Goal: Task Accomplishment & Management: Manage account settings

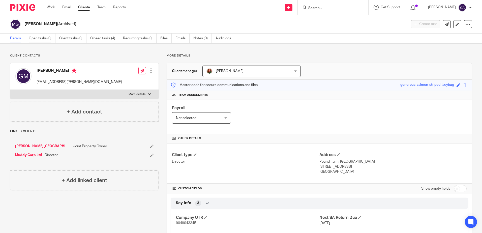
click at [39, 37] on link "Open tasks (0)" at bounding box center [42, 39] width 27 height 10
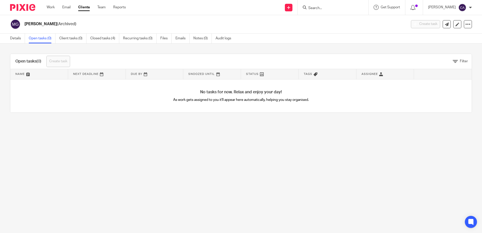
click at [332, 7] on input "Search" at bounding box center [330, 8] width 45 height 5
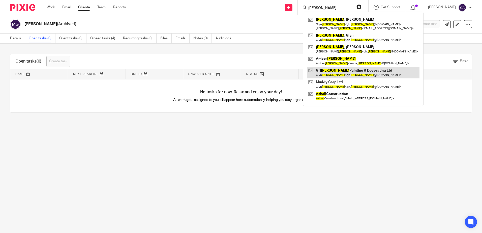
type input "marshall"
click at [366, 75] on link at bounding box center [363, 73] width 113 height 12
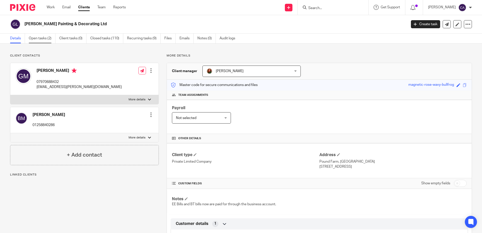
click at [37, 39] on link "Open tasks (2)" at bounding box center [42, 39] width 27 height 10
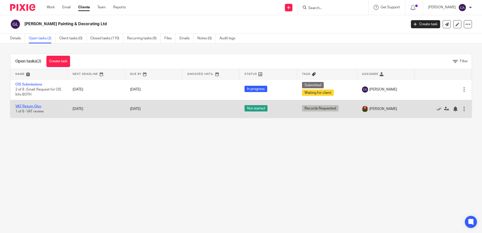
click at [35, 106] on link "VAT Return Glyn" at bounding box center [28, 107] width 26 height 4
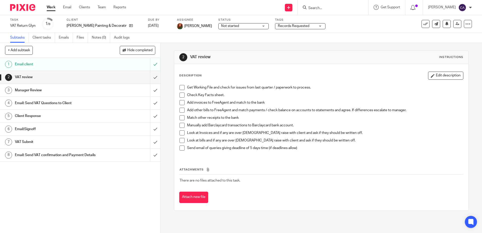
click at [180, 87] on span at bounding box center [182, 87] width 5 height 5
click at [180, 95] on span at bounding box center [182, 95] width 5 height 5
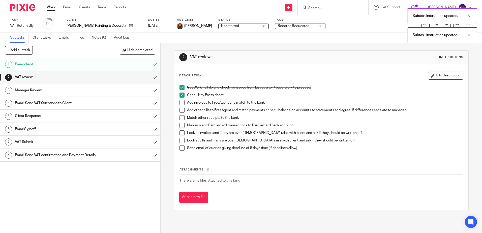
click at [180, 102] on span at bounding box center [182, 102] width 5 height 5
click at [180, 110] on span at bounding box center [182, 110] width 5 height 5
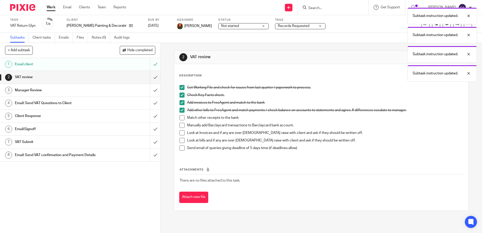
click at [180, 117] on span at bounding box center [182, 117] width 5 height 5
click at [180, 125] on span at bounding box center [182, 125] width 5 height 5
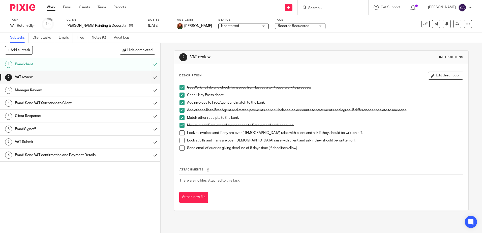
click at [51, 103] on h1 "Email: Send VAT Questions to Client" at bounding box center [58, 103] width 87 height 8
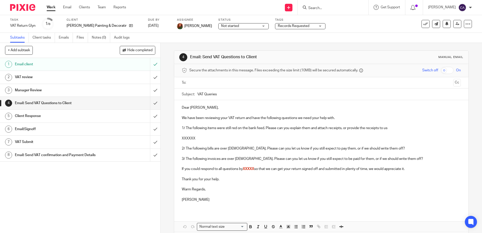
click at [240, 140] on p "XXXXXX" at bounding box center [321, 138] width 279 height 5
click at [237, 150] on p "2/ The following bills are over 6 months old. Please can you let us know if you…" at bounding box center [321, 148] width 279 height 5
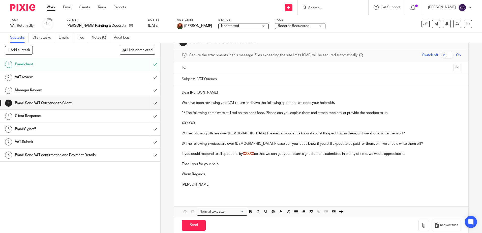
scroll to position [23, 0]
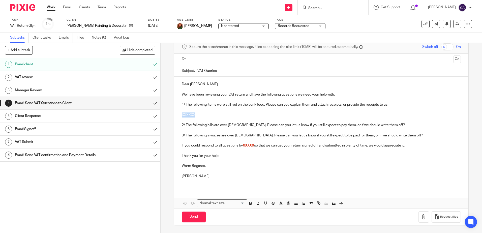
drag, startPoint x: 196, startPoint y: 116, endPoint x: 179, endPoint y: 115, distance: 17.2
click at [179, 115] on div "Dear Glyn, We have been reviewing your VAT return and have the following questi…" at bounding box center [321, 132] width 294 height 111
click at [269, 139] on p at bounding box center [321, 140] width 279 height 5
click at [243, 115] on p "11/07/25 Morrisons Verwood £66.38" at bounding box center [321, 115] width 279 height 5
click at [249, 127] on p "2/ The following bills are over 6 months old. Please can you let us know if you…" at bounding box center [321, 125] width 279 height 5
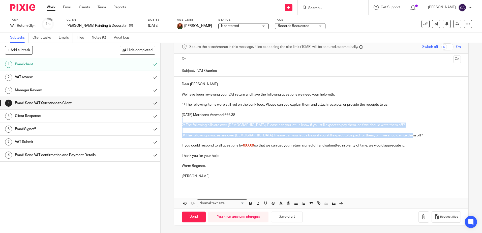
drag, startPoint x: 412, startPoint y: 134, endPoint x: 172, endPoint y: 120, distance: 240.1
click at [172, 120] on div "4 Email: Send VAT Questions to Client Manual email Secure the attachments in th…" at bounding box center [322, 138] width 322 height 190
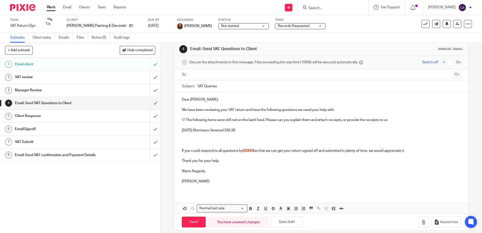
scroll to position [13, 0]
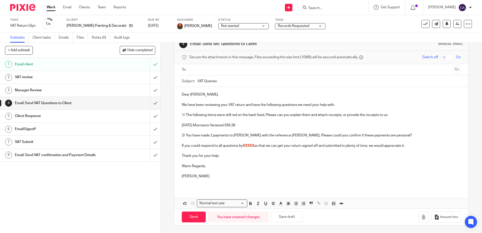
click at [377, 138] on p "2/ You have made 2 payments to Susan Mary Gould with the reference Caravan. Ple…" at bounding box center [321, 135] width 279 height 5
click at [368, 140] on p at bounding box center [321, 140] width 279 height 5
click at [404, 135] on p "2/ You have made 2 payments to Susan Mary Gould with the reference Caravan. Ple…" at bounding box center [321, 135] width 279 height 5
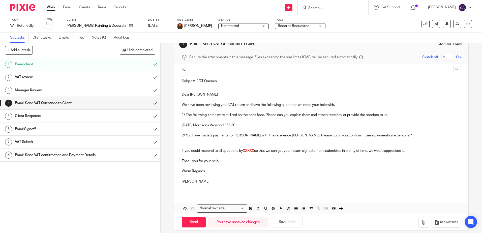
scroll to position [23, 0]
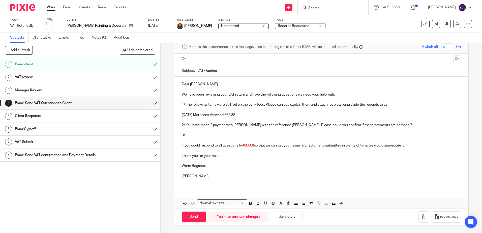
click at [243, 105] on p "1/ The following items were still red on the bank feed. Please can you explain …" at bounding box center [321, 104] width 279 height 5
click at [188, 138] on p "3/" at bounding box center [321, 135] width 279 height 5
click at [303, 137] on p "3/ We think you may have paid your Trade UK Screwfix account twice." at bounding box center [321, 135] width 279 height 5
click at [356, 136] on p "3/ We think you may have paid your Trade UK Screwfix account twice. You made a …" at bounding box center [321, 135] width 279 height 5
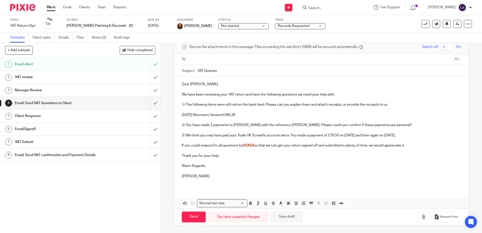
click at [291, 219] on button "Save draft" at bounding box center [287, 217] width 32 height 11
click at [430, 140] on p at bounding box center [321, 140] width 279 height 5
click at [401, 124] on p "2/ You have made 2 payments to Susan Mary Gould with the reference Caravan. Ple…" at bounding box center [321, 125] width 279 height 5
click at [309, 115] on p "11/07/25 Morrisons Verwood £66.38" at bounding box center [321, 115] width 279 height 5
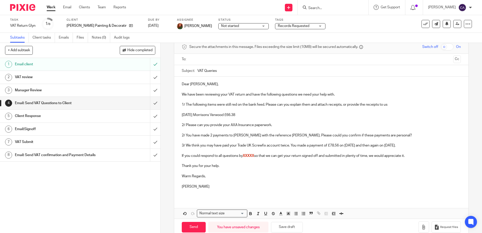
click at [258, 125] on p "2/ Please can you provide your AXA Insurance paperwork." at bounding box center [321, 125] width 279 height 5
click at [220, 125] on p "2/ Please can you provide your AXA Insurance paperwork." at bounding box center [321, 125] width 279 height 5
click at [222, 125] on p "2/ Please can you provide your AXA Insurance paperwork." at bounding box center [321, 125] width 279 height 5
click at [286, 127] on p "2/ Please can you provide paperwork for your AXA Insurance paperwork." at bounding box center [321, 125] width 279 height 5
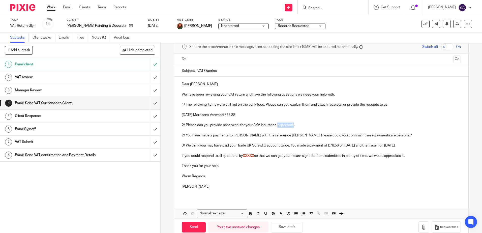
click at [286, 127] on p "2/ Please can you provide paperwork for your AXA Insurance paperwork." at bounding box center [321, 125] width 279 height 5
click at [290, 227] on button "Save draft" at bounding box center [287, 227] width 32 height 11
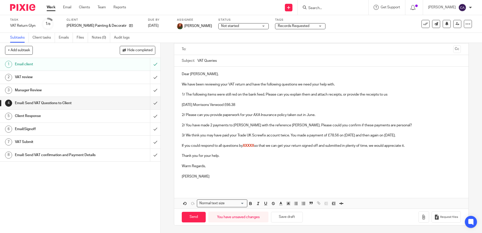
click at [250, 107] on p "11/07/25 Morrisons Verwood £66.38" at bounding box center [321, 104] width 279 height 5
click at [313, 96] on p "1/ The following items were still red on the bank feed. Please can you explain …" at bounding box center [321, 94] width 279 height 5
click at [305, 101] on p at bounding box center [321, 99] width 279 height 5
click at [290, 108] on p at bounding box center [321, 109] width 279 height 5
click at [242, 106] on p "11/07/25 Morrisons Verwood £66.38" at bounding box center [321, 104] width 279 height 5
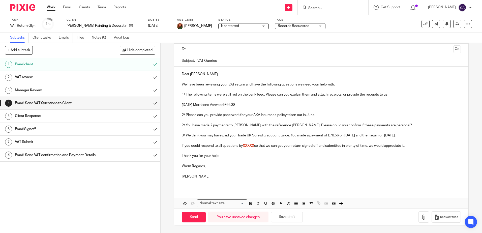
click at [197, 105] on p "11/07/25 Morrisons Verwood £66.38" at bounding box center [321, 104] width 279 height 5
click at [270, 107] on p "11/07/25 - Morrisons Verwood £66.38" at bounding box center [321, 104] width 279 height 5
click at [305, 126] on p "2/ You have made 2 payments to Susan Mary Gould with the reference Caravan. Ple…" at bounding box center [321, 125] width 279 height 5
click at [298, 143] on p at bounding box center [321, 140] width 279 height 5
click at [287, 220] on button "Save draft" at bounding box center [287, 217] width 32 height 11
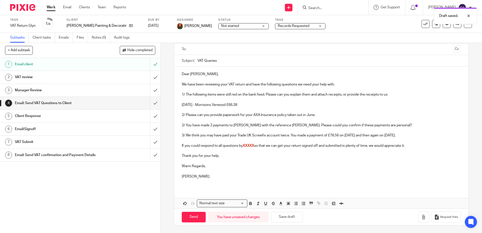
click at [326, 152] on p at bounding box center [321, 150] width 279 height 5
click at [182, 126] on p "2/ You have made 2 payments to Susan Mary Gould with the reference Caravan. Ple…" at bounding box center [321, 125] width 279 height 5
click at [324, 112] on p at bounding box center [321, 109] width 279 height 5
click at [321, 118] on p at bounding box center [321, 120] width 279 height 5
click at [320, 116] on p "2/ Please can you provide paperwork for your AXA Insurance policy taken out in …" at bounding box center [321, 115] width 279 height 5
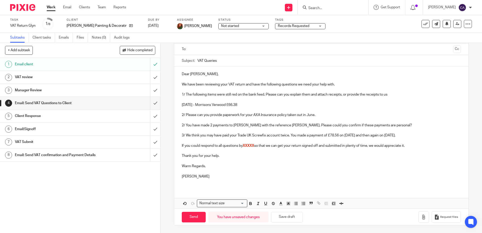
click at [215, 95] on p "1/ The following items were still red on the bank feed. Please can you explain …" at bounding box center [321, 94] width 279 height 5
click at [255, 103] on p "11/07/25 - Morrisons Verwood £66.38" at bounding box center [321, 104] width 279 height 5
click at [227, 127] on p "2/ You have made 2 payments to Susan Mary Gould with the reference Caravan. Ple…" at bounding box center [321, 125] width 279 height 5
click at [334, 126] on p "2/ You have made 2 payments to Susan Mary Gould with the reference Caravan. Ple…" at bounding box center [321, 125] width 279 height 5
click at [385, 129] on p at bounding box center [321, 130] width 279 height 5
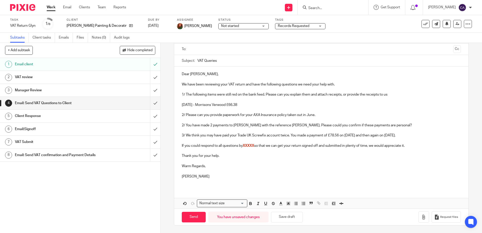
click at [403, 127] on p "2/ You have made 2 payments to Susan Mary Gould with the reference Caravan. Ple…" at bounding box center [321, 125] width 279 height 5
click at [258, 105] on p "11/07/25 - Morrisons Verwood £66.38" at bounding box center [321, 104] width 279 height 5
click at [256, 115] on p "2/ Please can you provide paperwork for your AXA Insurance policy taken out in …" at bounding box center [321, 115] width 279 height 5
click at [326, 116] on p "2/ Please can you provide paperwork for your AXA Insurance policy taken out in …" at bounding box center [321, 115] width 279 height 5
click at [323, 126] on p "2/ You have made 2 payments to Susan Mary Gould with the reference Caravan. Ple…" at bounding box center [321, 125] width 279 height 5
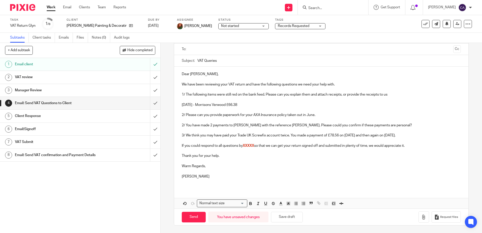
click at [400, 124] on p "2/ You have made 2 payments to Susan Mary Gould with the reference Caravan. Ple…" at bounding box center [321, 125] width 279 height 5
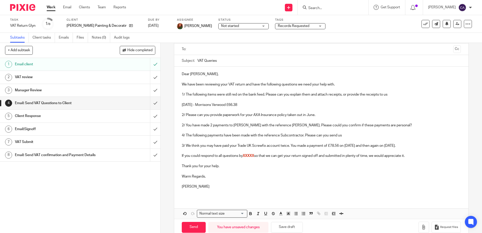
click at [186, 135] on p "4/ The following payments have been made with the reference Subcontractor. Plea…" at bounding box center [321, 135] width 279 height 5
click at [238, 134] on p "4/ The following payments have been made with the reference Subcontractor. Plea…" at bounding box center [321, 135] width 279 height 5
click at [245, 136] on p "4/ The following payments have been made with the reference Subcontractor. Plea…" at bounding box center [321, 135] width 279 height 5
click at [255, 134] on p "4/ The following payments have been made with the reference Subcontractor. Plea…" at bounding box center [321, 135] width 279 height 5
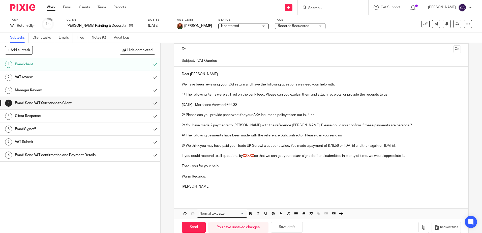
click at [253, 135] on p "4/ The following payments have been made with the reference Subcontractor. Plea…" at bounding box center [321, 135] width 279 height 5
click at [267, 137] on p "4/ The following payments have been made with the reference Subcontractor. Plea…" at bounding box center [321, 135] width 279 height 5
click at [314, 137] on p "4/ The following payments have been made with the reference Subcontractor. Plea…" at bounding box center [321, 135] width 279 height 5
click at [346, 138] on p "4/ The following payments have been made with the reference Subcontractor. Plea…" at bounding box center [321, 135] width 279 height 5
drag, startPoint x: 349, startPoint y: 136, endPoint x: 180, endPoint y: 137, distance: 169.1
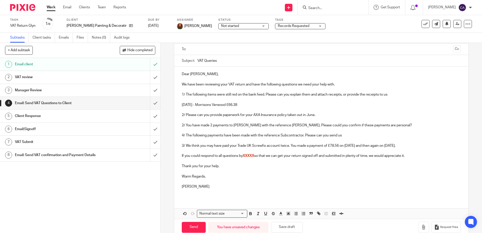
click at [180, 137] on div "Dear Glyn, We have been reviewing your VAT return and have the following questi…" at bounding box center [321, 132] width 294 height 131
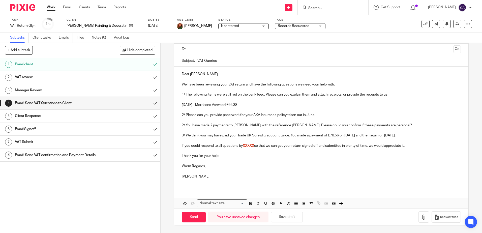
click at [255, 106] on p "11/07/25 - Morrisons Verwood £66.38" at bounding box center [321, 104] width 279 height 5
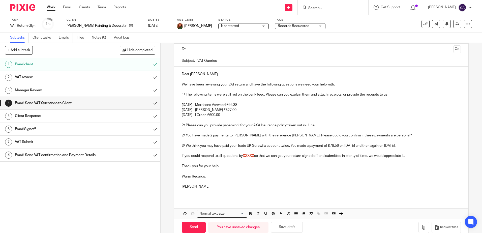
click at [300, 127] on p "2/ Please can you provide paperwork for your AXA Insurance policy taken out in …" at bounding box center [321, 125] width 279 height 5
click at [281, 222] on button "Save draft" at bounding box center [287, 227] width 32 height 11
click at [182, 134] on p "2/ You have made 2 payments to Susan Mary Gould with the reference Caravan. Ple…" at bounding box center [321, 135] width 279 height 5
click at [183, 146] on p "3/ We think you may have paid your Trade UK Screwfix account twice. You made a …" at bounding box center [321, 145] width 279 height 5
click at [212, 159] on p at bounding box center [321, 161] width 279 height 5
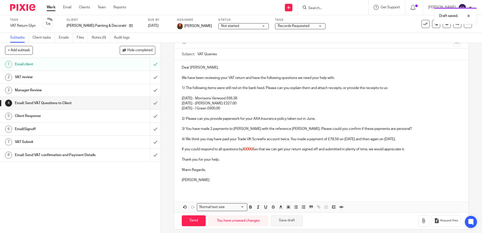
scroll to position [44, 0]
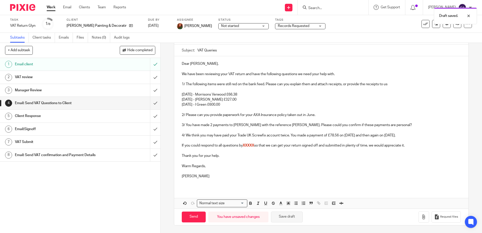
click at [281, 219] on button "Save draft" at bounding box center [287, 217] width 32 height 11
click at [91, 77] on h1 "VAT review" at bounding box center [58, 77] width 87 height 8
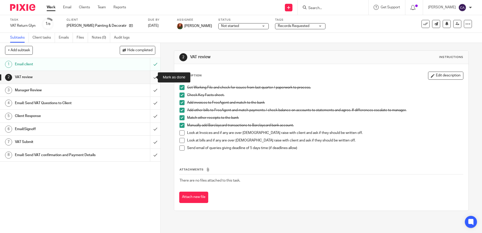
click at [150, 77] on input "submit" at bounding box center [80, 77] width 160 height 13
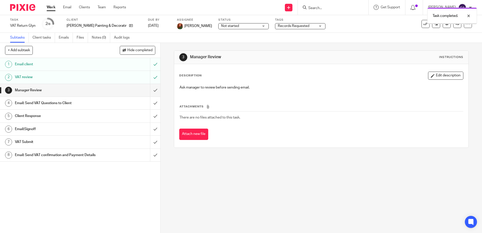
click at [61, 103] on h1 "Email: Send VAT Questions to Client" at bounding box center [58, 103] width 87 height 8
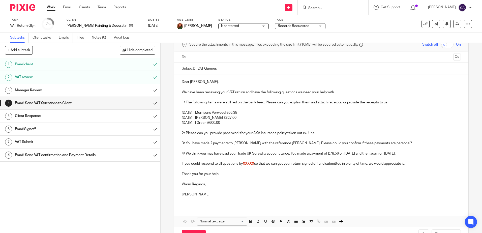
scroll to position [44, 0]
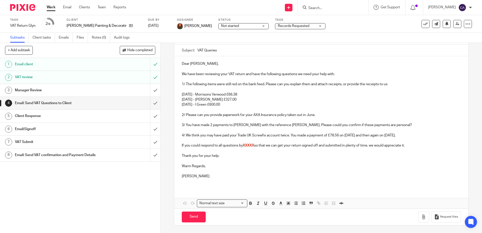
click at [312, 96] on p "11/07/25 - Morrisons Verwood £66.38" at bounding box center [321, 94] width 279 height 5
click at [312, 106] on p "10/10/25 - I Green £600.00" at bounding box center [321, 104] width 279 height 5
click at [315, 115] on p "2/ Please can you provide paperwork for your AXA Insurance policy taken out in …" at bounding box center [321, 115] width 279 height 5
click at [279, 152] on p at bounding box center [321, 150] width 279 height 5
click at [275, 167] on p "Warm Regards," at bounding box center [321, 166] width 279 height 5
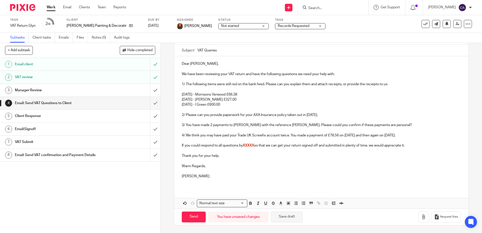
click at [283, 217] on button "Save draft" at bounding box center [287, 217] width 32 height 11
click at [415, 134] on p "4/ We think you may have paid your Trade UK Screwfix account twice. You made a …" at bounding box center [321, 135] width 279 height 5
click at [289, 135] on p "4/ We think you may have paid your Trade UK Screwfix account twice. You made a …" at bounding box center [321, 135] width 279 height 5
click at [286, 219] on button "Save draft" at bounding box center [287, 217] width 32 height 11
click at [428, 134] on p "4/ We think you may have paid your Trade UK Screwfix account twice in error. Yo…" at bounding box center [321, 135] width 279 height 5
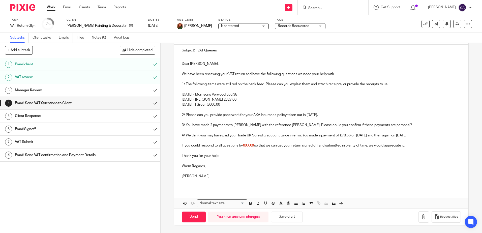
click at [291, 164] on p "Warm Regards," at bounding box center [321, 166] width 279 height 5
click at [303, 134] on p "4/ We think you may have paid your Trade UK Screwfix account twice in error. Yo…" at bounding box center [321, 135] width 279 height 5
click at [413, 138] on p at bounding box center [321, 140] width 279 height 5
click at [425, 134] on p "4/ We think you may have paid your Trade UK Screwfix account twice in error. Yo…" at bounding box center [321, 135] width 279 height 5
click at [284, 219] on button "Save draft" at bounding box center [287, 217] width 32 height 11
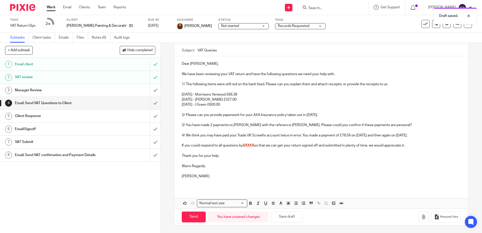
click at [333, 149] on p at bounding box center [321, 150] width 279 height 5
click at [424, 137] on p "4/ We think you may have paid your Trade UK Screwfix account twice in error. Yo…" at bounding box center [321, 135] width 279 height 5
click at [418, 136] on p "4/ We think you may have paid your Trade UK Screwfix account twice in error. Yo…" at bounding box center [321, 135] width 279 height 5
click at [416, 136] on p "4/ We think you may have paid your Trade UK Screwfix account twice in error. Yo…" at bounding box center [321, 135] width 279 height 5
click at [419, 136] on p "4/ We think you may have paid your Trade UK Screwfix account twice in error. Yo…" at bounding box center [321, 135] width 279 height 5
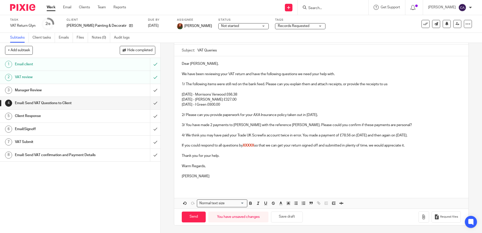
click at [354, 136] on p "4/ We think you may have paid your Trade UK Screwfix account twice in error. Yo…" at bounding box center [321, 135] width 279 height 5
click at [374, 137] on p "4/ We think you may have paid your Trade UK Screwfix account twice in error. Yo…" at bounding box center [321, 135] width 279 height 5
click at [373, 137] on p "4/ We think you may have paid your Trade UK Screwfix account twice in error. Yo…" at bounding box center [321, 135] width 279 height 5
click at [196, 138] on p "4/ We think you may have paid your Trade UK Screwfix account twice in error. Yo…" at bounding box center [321, 135] width 279 height 5
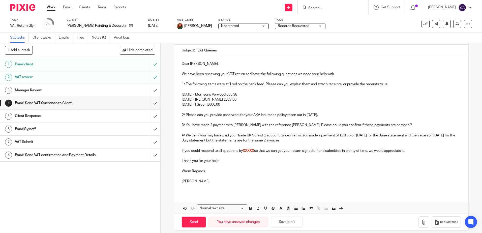
click at [277, 141] on p "4/ We think you may have paid your Trade UK Screwfix account twice in error. Yo…" at bounding box center [321, 138] width 279 height 10
click at [252, 141] on p "4/ We think you may have paid your Trade UK Screwfix account twice in error. Yo…" at bounding box center [321, 138] width 279 height 10
click at [302, 140] on p "4/ We think you may have paid your Trade UK Screwfix account twice in error. Yo…" at bounding box center [321, 138] width 279 height 10
click at [283, 222] on button "Save draft" at bounding box center [287, 222] width 32 height 11
click at [338, 140] on p "4/ We think you may have paid your Trade UK Screwfix account twice in error. Yo…" at bounding box center [321, 138] width 279 height 10
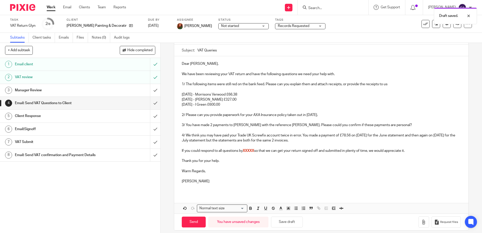
click at [381, 135] on p "4/ We think you may have paid your Trade UK Screwfix account twice in error. Yo…" at bounding box center [321, 138] width 279 height 10
click at [201, 141] on p "4/ We think you may have paid your Trade UK Screwfix account twice in error. Yo…" at bounding box center [321, 138] width 279 height 10
click at [233, 141] on p "4/ We think you may have paid your Trade UK Screwfix account twice in error. Yo…" at bounding box center [321, 138] width 279 height 10
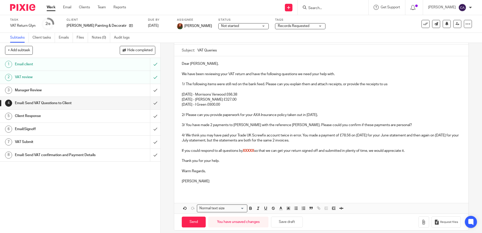
click at [328, 140] on p "4/ We think you may have paid your Trade UK Screwfix account twice in error. Yo…" at bounding box center [321, 138] width 279 height 10
click at [241, 142] on p "4/ We think you may have paid your Trade UK Screwfix account twice in error. Yo…" at bounding box center [321, 138] width 279 height 10
click at [240, 142] on p "4/ We think you may have paid your Trade UK Screwfix account twice in error. Yo…" at bounding box center [321, 138] width 279 height 10
click at [248, 140] on p "4/ We think you may have paid your Trade UK Screwfix account twice in error. Yo…" at bounding box center [321, 138] width 279 height 10
click at [292, 140] on p "4/ We think you may have paid your Trade UK Screwfix account twice in error. Yo…" at bounding box center [321, 138] width 279 height 10
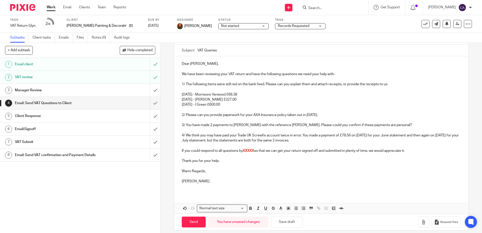
click at [336, 141] on p "4/ We think you may have paid your Trade UK Screwfix account twice in error. Yo…" at bounding box center [321, 138] width 279 height 10
click at [285, 221] on button "Save draft" at bounding box center [287, 222] width 32 height 11
click at [276, 141] on p "4/ We think you may have paid your Trade UK Screwfix account twice in error. Yo…" at bounding box center [321, 138] width 279 height 10
click at [314, 141] on p "4/ We think you may have paid your Trade UK Screwfix account twice in error. Yo…" at bounding box center [321, 138] width 279 height 10
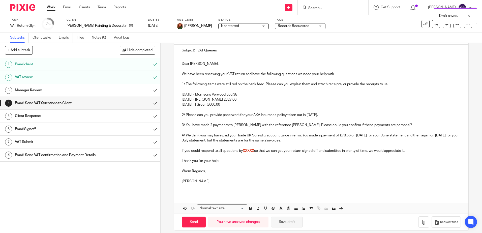
click at [285, 222] on button "Save draft" at bounding box center [287, 222] width 32 height 11
click at [304, 160] on p "Thank you for your help." at bounding box center [321, 160] width 279 height 5
click at [305, 141] on p "4/ We think you may have paid your Trade UK Screwfix account twice in error. Yo…" at bounding box center [321, 138] width 279 height 10
click at [304, 141] on p "4/ We think you may have paid your Trade UK Screwfix account twice in error. Yo…" at bounding box center [321, 138] width 279 height 10
click at [287, 221] on button "Save draft" at bounding box center [287, 222] width 32 height 11
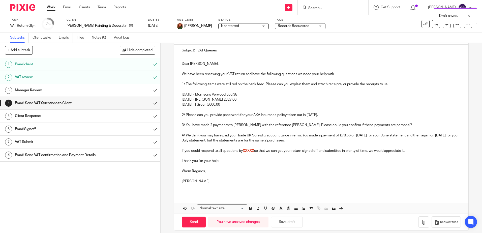
click at [274, 164] on p at bounding box center [321, 166] width 279 height 5
click at [343, 127] on div "Dear Glyn, We have been reviewing your VAT return and have the following questi…" at bounding box center [321, 124] width 294 height 137
click at [342, 127] on p "3/ You have made 2 payments to Susan Mary Gould with the reference Caravan. Ple…" at bounding box center [321, 125] width 279 height 5
click at [340, 126] on p "3/ You have made 2 payments to Susan Mary Gould with the reference Caravan. Ple…" at bounding box center [321, 125] width 279 height 5
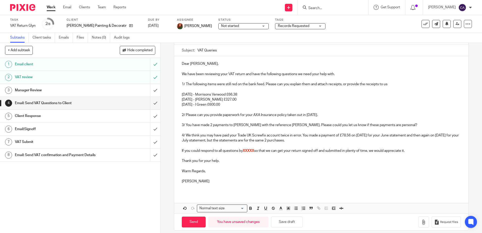
click at [402, 126] on p "3/ You have made 2 payments to Susan Mary Gould with the reference Caravan. Ple…" at bounding box center [321, 125] width 279 height 5
click at [388, 124] on p "3/ You have made 2 payments to Susan Mary Gould with the reference Caravan. Ple…" at bounding box center [321, 125] width 279 height 5
click at [387, 125] on p "3/ You have made 2 payments to Susan Mary Gould with the reference Caravan. Ple…" at bounding box center [321, 125] width 279 height 5
click at [400, 124] on p "3/ You have made 2 payments to Susan Mary Gould with the reference Caravan. Ple…" at bounding box center [321, 125] width 279 height 5
click at [401, 126] on p "3/ You have made 2 payments to Susan Mary Gould with the reference Caravan. Ple…" at bounding box center [321, 125] width 279 height 5
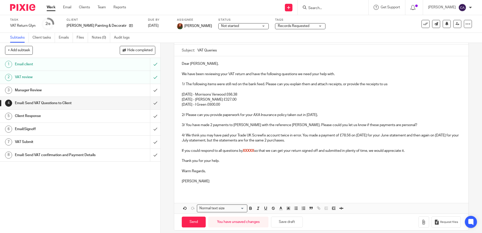
click at [362, 158] on p at bounding box center [321, 155] width 279 height 5
click at [287, 224] on button "Save draft" at bounding box center [287, 222] width 32 height 11
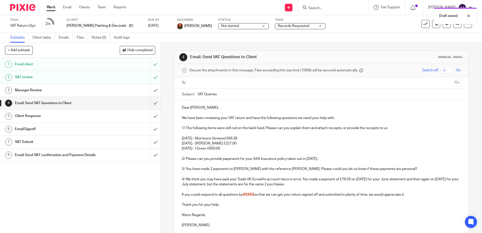
scroll to position [25, 0]
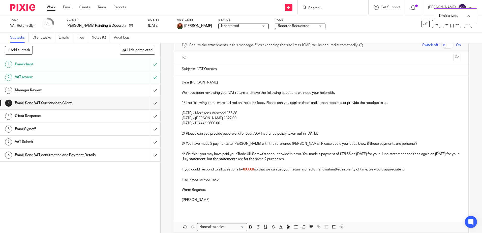
click at [388, 103] on p "1/ The following items were still red on the bank feed. Please can you explain …" at bounding box center [321, 102] width 279 height 5
click at [374, 141] on p at bounding box center [321, 138] width 279 height 5
drag, startPoint x: 347, startPoint y: 104, endPoint x: 289, endPoint y: 103, distance: 58.0
click at [289, 103] on p "1/ The following items were still red on the bank feed. Please can you explain …" at bounding box center [321, 102] width 279 height 5
click at [366, 107] on p at bounding box center [321, 108] width 279 height 5
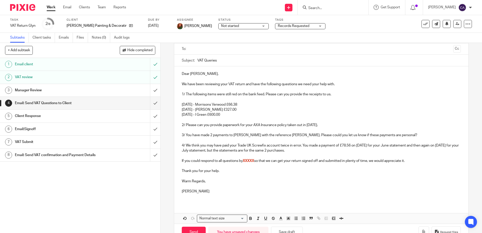
scroll to position [49, 0]
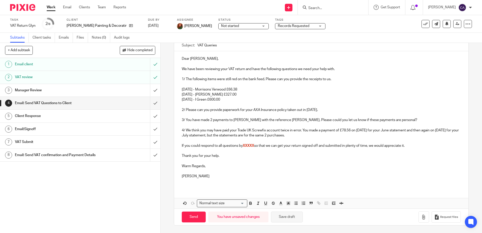
click at [285, 217] on button "Save draft" at bounding box center [287, 217] width 32 height 11
click at [285, 218] on button "Save draft" at bounding box center [287, 217] width 32 height 11
click at [264, 136] on p "4/ We think you may have paid your Trade UK Screwfix account twice in error. Yo…" at bounding box center [321, 133] width 279 height 10
click at [326, 138] on p "4/ We think you may have paid your Trade UK Screwfix account twice in error. Yo…" at bounding box center [321, 133] width 279 height 10
click at [293, 215] on button "Save draft" at bounding box center [287, 217] width 32 height 11
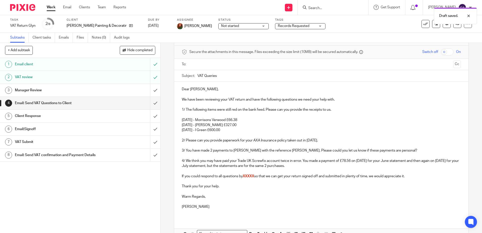
scroll to position [0, 0]
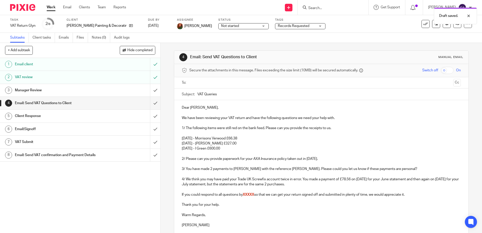
click at [291, 25] on span "Records Requested" at bounding box center [294, 26] width 32 height 4
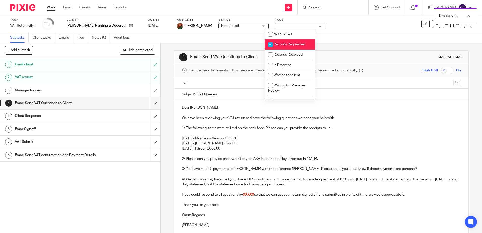
click at [287, 42] on li "Records Requested" at bounding box center [290, 44] width 50 height 10
checkbox input "false"
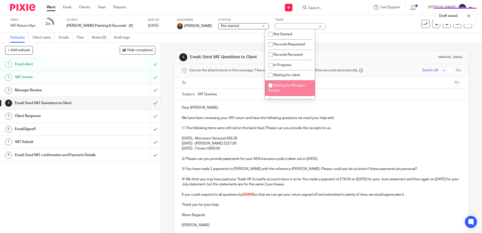
scroll to position [25, 0]
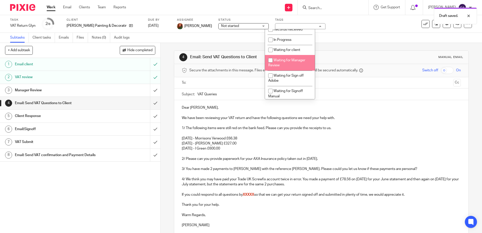
click at [281, 66] on li "Waiting for Manager Review" at bounding box center [290, 62] width 50 height 15
checkbox input "true"
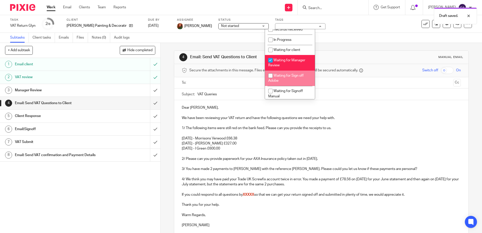
click at [368, 145] on p "10/10/25 - Pete Richardson £327.00" at bounding box center [321, 143] width 279 height 5
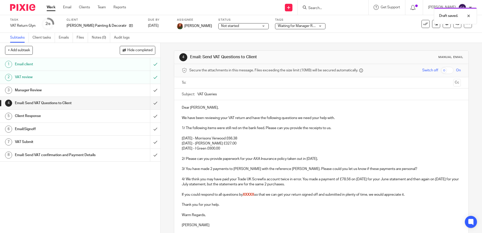
click at [238, 25] on span "Not started" at bounding box center [240, 25] width 38 height 5
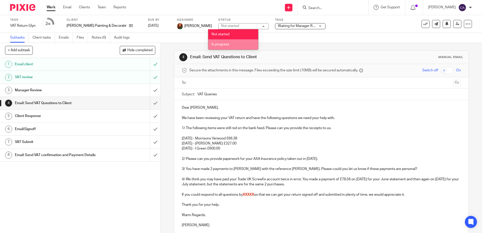
click at [233, 41] on li "In progress" at bounding box center [233, 44] width 50 height 10
click at [295, 137] on p "11/07/25 - Morrisons Verwood £66.38" at bounding box center [321, 138] width 279 height 5
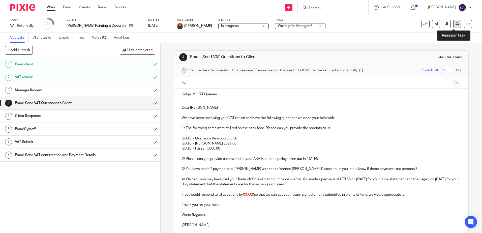
click at [456, 24] on icon at bounding box center [458, 24] width 4 height 4
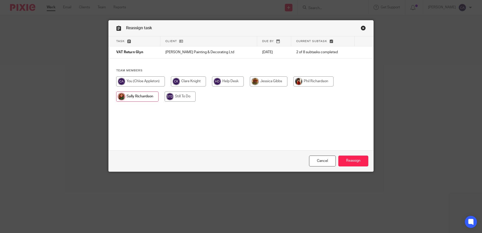
click at [137, 98] on input "radio" at bounding box center [137, 97] width 42 height 10
click at [346, 161] on input "Reassign" at bounding box center [354, 161] width 30 height 11
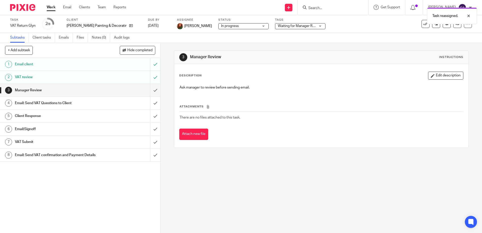
click at [91, 103] on h1 "Email: Send VAT Questions to Client" at bounding box center [58, 103] width 87 height 8
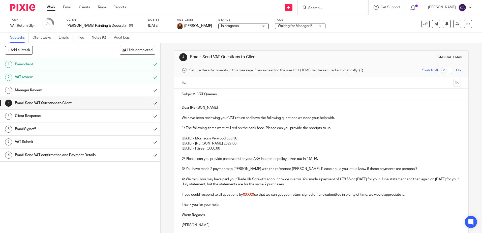
click at [50, 8] on link "Work" at bounding box center [51, 7] width 9 height 5
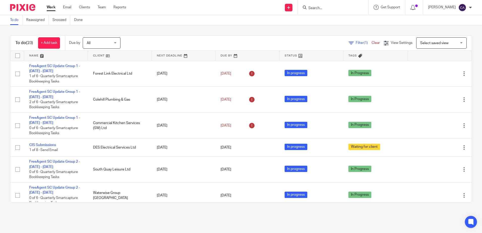
click at [36, 57] on link at bounding box center [56, 56] width 64 height 10
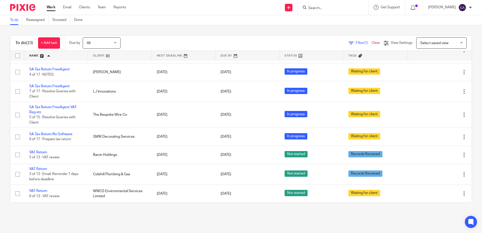
scroll to position [405, 0]
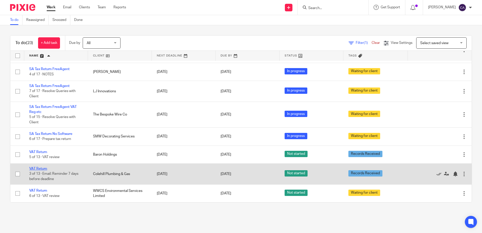
click at [43, 168] on link "VAT Return" at bounding box center [38, 169] width 18 height 4
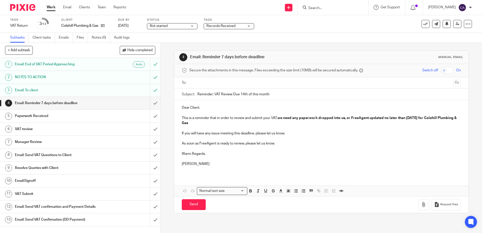
click at [56, 8] on ul "Work Email Clients Team Reports" at bounding box center [90, 7] width 87 height 5
click at [53, 8] on link "Work" at bounding box center [51, 7] width 9 height 5
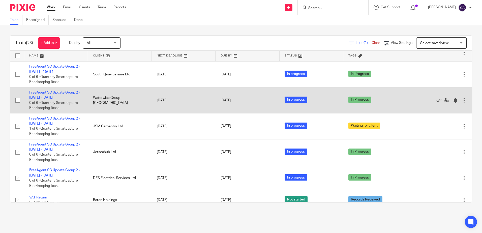
scroll to position [101, 0]
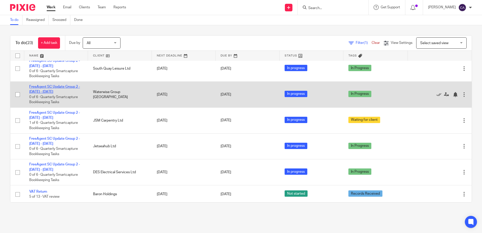
click at [53, 94] on link "FreeAgent SC Update Group 2 - [DATE] - [DATE]" at bounding box center [54, 89] width 51 height 9
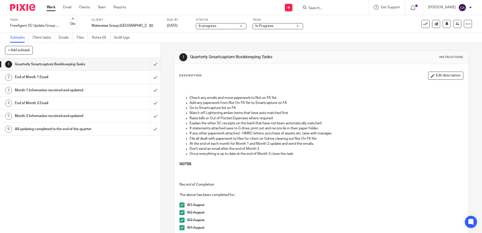
click at [132, 24] on div "Waterwise Group [GEOGRAPHIC_DATA]" at bounding box center [126, 25] width 69 height 5
click at [147, 23] on link at bounding box center [150, 25] width 6 height 5
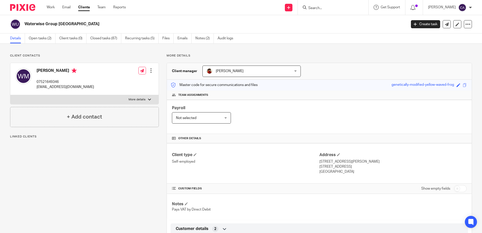
click at [79, 99] on label "More details" at bounding box center [84, 99] width 148 height 9
click at [10, 95] on input "More details" at bounding box center [10, 95] width 0 height 0
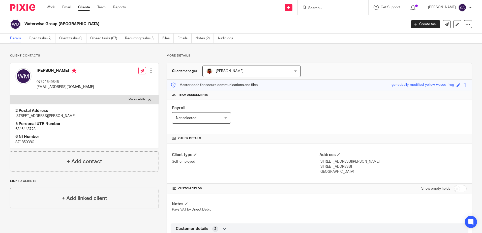
click at [82, 99] on label "More details" at bounding box center [84, 99] width 148 height 9
click at [10, 95] on input "More details" at bounding box center [10, 95] width 0 height 0
checkbox input "false"
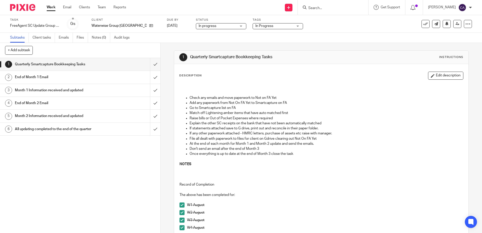
click at [53, 8] on link "Work" at bounding box center [51, 7] width 9 height 5
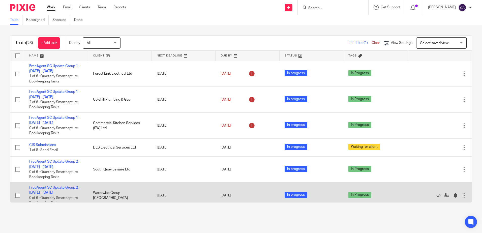
scroll to position [101, 0]
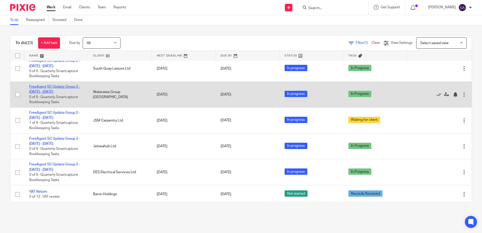
click at [55, 87] on link "FreeAgent SC Update Group 2 - [DATE] - [DATE]" at bounding box center [54, 89] width 51 height 9
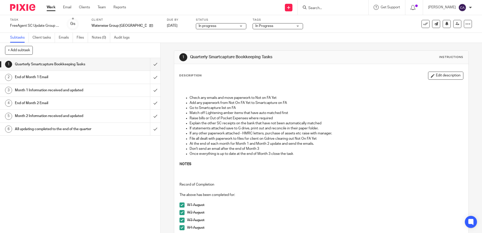
click at [131, 28] on div "Waterwise Group [GEOGRAPHIC_DATA]" at bounding box center [126, 25] width 69 height 5
click at [149, 27] on icon at bounding box center [151, 26] width 4 height 4
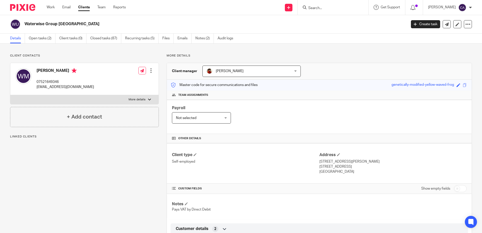
click at [145, 99] on label "More details" at bounding box center [84, 99] width 148 height 9
click at [10, 95] on input "More details" at bounding box center [10, 95] width 0 height 0
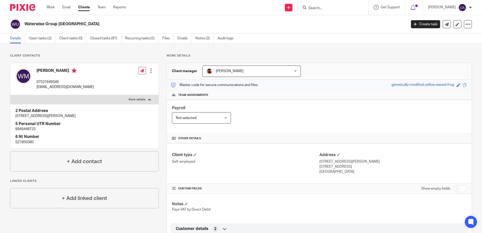
click at [145, 99] on label "More details" at bounding box center [84, 99] width 148 height 9
click at [10, 95] on input "More details" at bounding box center [10, 95] width 0 height 0
checkbox input "false"
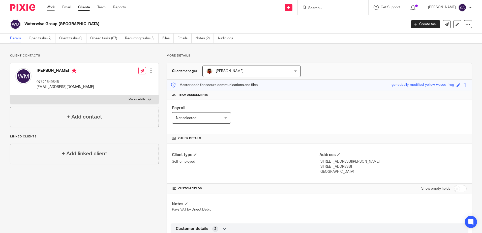
click at [54, 8] on link "Work" at bounding box center [51, 7] width 8 height 5
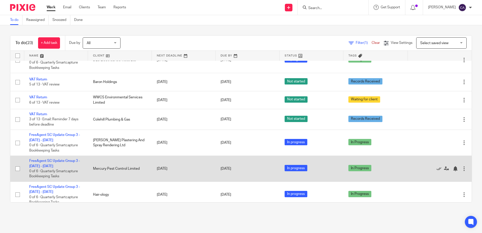
scroll to position [202, 0]
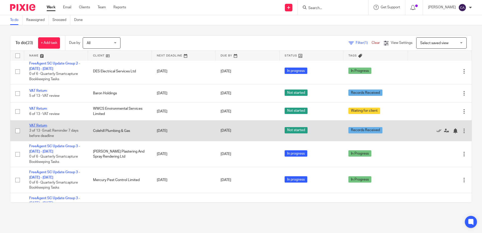
click at [44, 126] on link "VAT Return" at bounding box center [38, 126] width 18 height 4
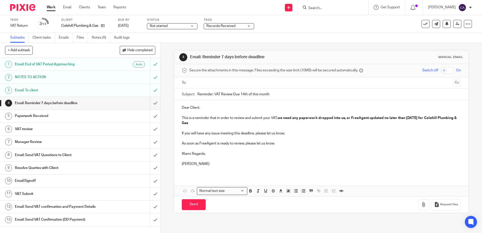
click at [43, 129] on h1 "VAT review" at bounding box center [58, 129] width 87 height 8
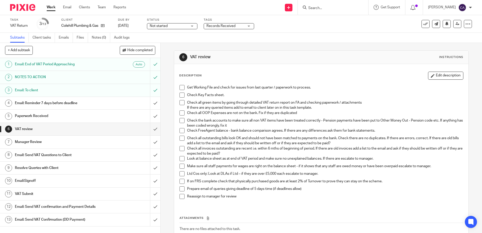
click at [63, 103] on h1 "Email: Reminder 7 days before deadline" at bounding box center [58, 103] width 87 height 8
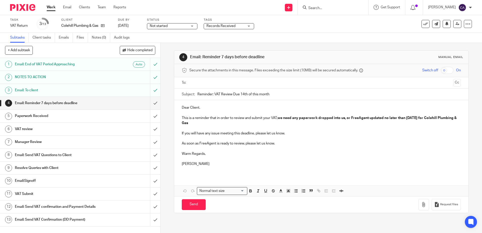
click at [76, 90] on h1 "Email: To client" at bounding box center [58, 91] width 87 height 8
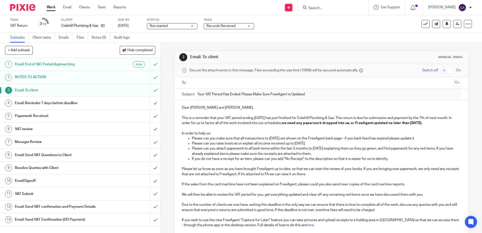
click at [49, 103] on h1 "Email: Reminder 7 days before deadline" at bounding box center [58, 103] width 87 height 8
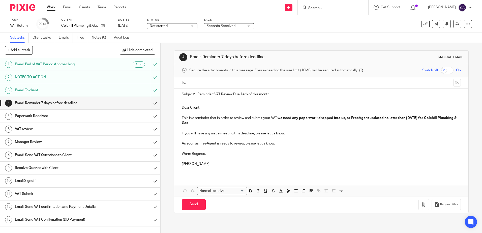
click at [45, 116] on h1 "Paperwork Received" at bounding box center [58, 116] width 87 height 8
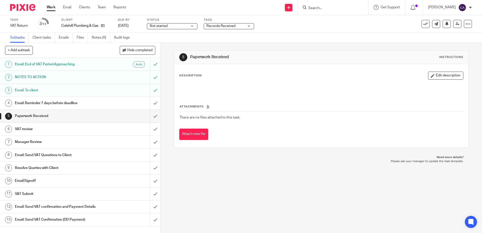
click at [45, 130] on h1 "VAT review" at bounding box center [58, 129] width 87 height 8
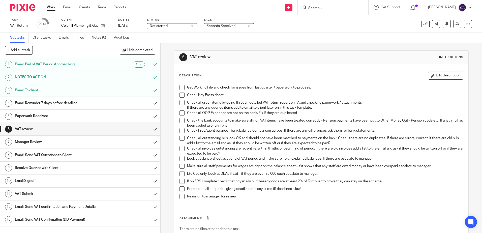
click at [229, 100] on div "Check Key Facts sheet." at bounding box center [325, 97] width 276 height 8
click at [34, 155] on h1 "Email: Send VAT Questions to Client" at bounding box center [58, 155] width 87 height 8
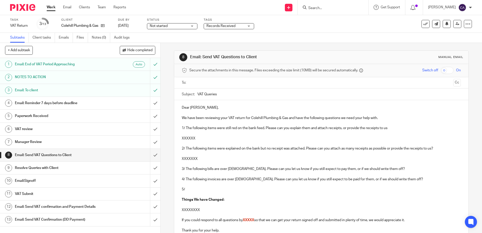
click at [226, 133] on p at bounding box center [321, 133] width 279 height 5
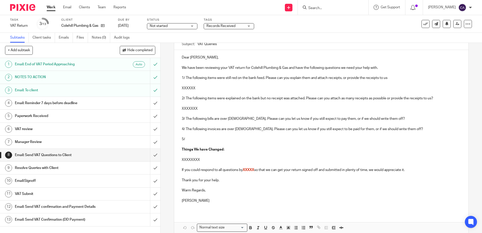
scroll to position [50, 0]
drag, startPoint x: 198, startPoint y: 86, endPoint x: 178, endPoint y: 88, distance: 19.8
click at [178, 88] on div "Dear Andrew, We have been reviewing your VAT return for Colehill Plumbing & Gas…" at bounding box center [321, 131] width 294 height 162
click at [198, 88] on p "XXXXXX" at bounding box center [321, 88] width 279 height 5
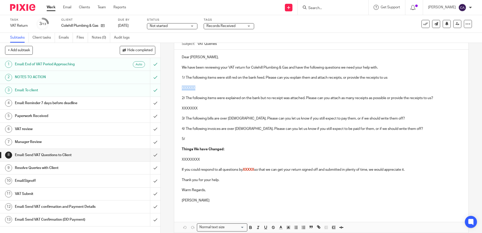
click at [198, 88] on p "XXXXXX" at bounding box center [321, 88] width 279 height 5
click at [257, 104] on p at bounding box center [321, 103] width 279 height 5
click at [206, 110] on p "XXXXXXX" at bounding box center [321, 108] width 279 height 5
click at [201, 107] on p "XXXXXXX" at bounding box center [321, 108] width 279 height 5
click at [199, 108] on p "XXXXXXX" at bounding box center [321, 108] width 279 height 5
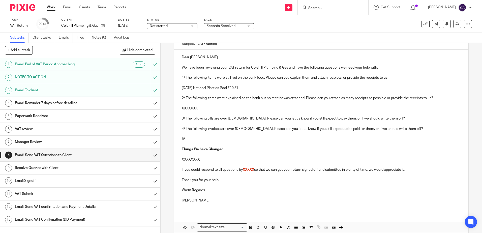
click at [221, 108] on p "XXXXXXX" at bounding box center [321, 108] width 279 height 5
click at [281, 133] on p at bounding box center [321, 133] width 279 height 5
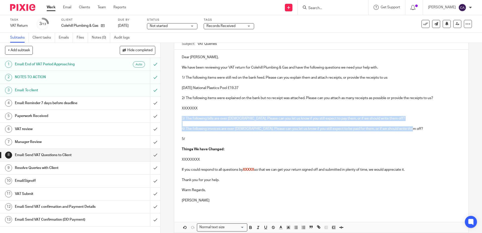
drag, startPoint x: 413, startPoint y: 128, endPoint x: 176, endPoint y: 121, distance: 236.8
click at [176, 121] on div "Dear Andrew, We have been reviewing your VAT return for Colehill Plumbing & Gas…" at bounding box center [321, 131] width 294 height 162
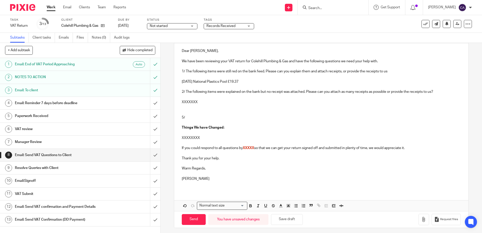
scroll to position [54, 0]
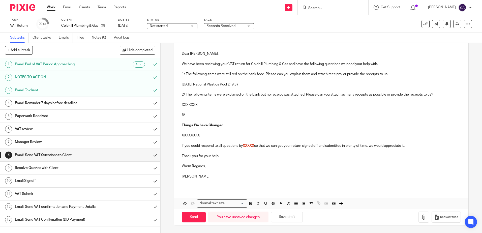
click at [44, 128] on h1 "VAT review" at bounding box center [58, 129] width 87 height 8
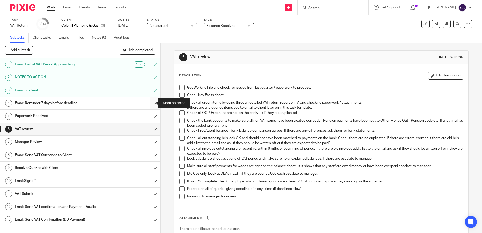
click at [150, 104] on input "submit" at bounding box center [80, 103] width 160 height 13
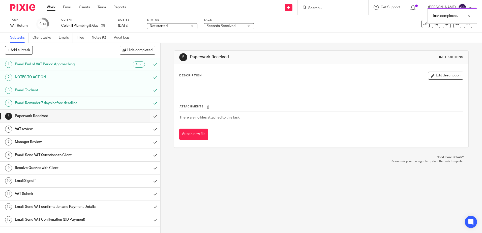
click at [151, 115] on input "submit" at bounding box center [80, 116] width 160 height 13
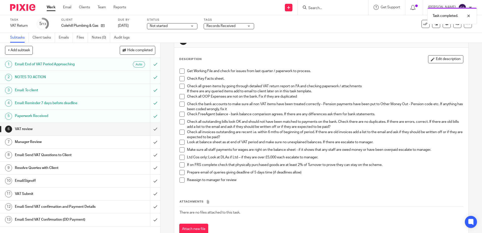
scroll to position [25, 0]
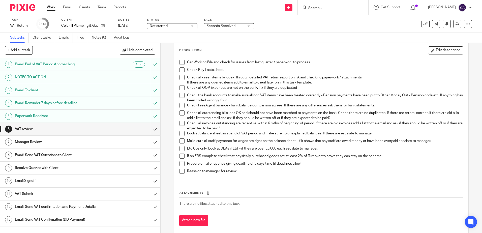
click at [182, 108] on span at bounding box center [182, 105] width 5 height 5
click at [181, 114] on span at bounding box center [182, 113] width 5 height 5
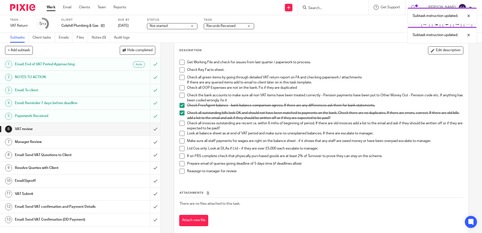
click at [180, 123] on span at bounding box center [182, 123] width 5 height 5
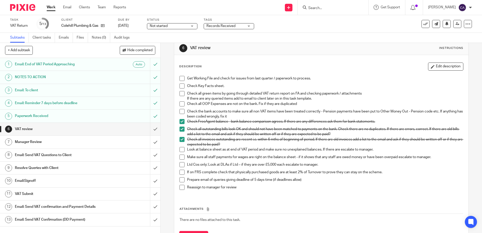
scroll to position [0, 0]
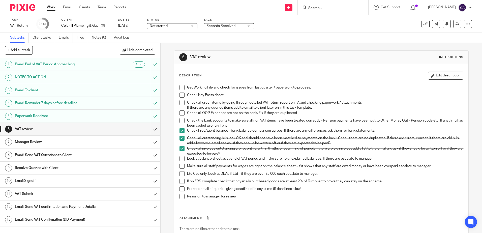
click at [45, 155] on h1 "Email: Send VAT Questions to Client" at bounding box center [58, 155] width 87 height 8
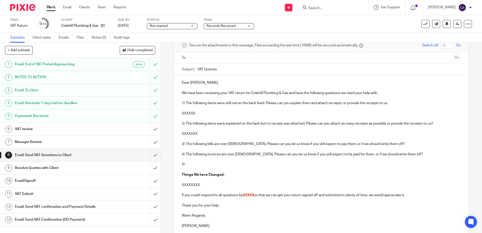
scroll to position [24, 0]
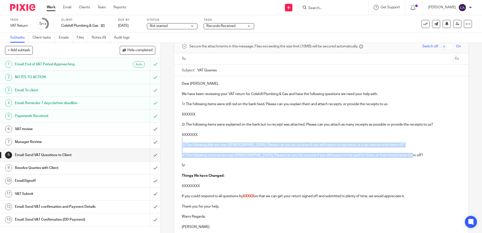
drag, startPoint x: 411, startPoint y: 157, endPoint x: 171, endPoint y: 142, distance: 240.7
click at [171, 142] on div "8 Email: Send VAT Questions to Client Manual email Secure the attachments in th…" at bounding box center [322, 138] width 322 height 190
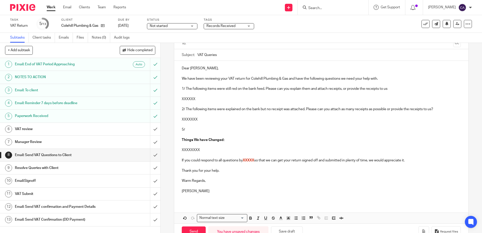
scroll to position [54, 0]
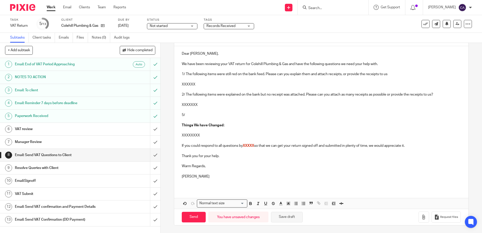
click at [281, 217] on button "Save draft" at bounding box center [287, 217] width 32 height 11
drag, startPoint x: 201, startPoint y: 84, endPoint x: 179, endPoint y: 85, distance: 22.3
click at [179, 85] on div "Dear Andrew, We have been reviewing your VAT return for Colehill Plumbing & Gas…" at bounding box center [321, 117] width 294 height 142
click at [281, 217] on button "Save draft" at bounding box center [287, 217] width 32 height 11
click at [283, 218] on button "Save draft" at bounding box center [287, 217] width 32 height 11
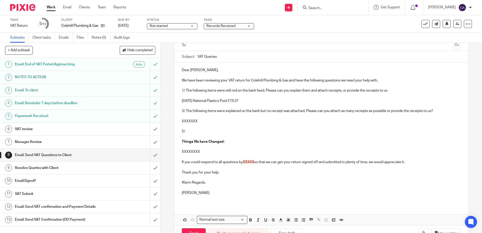
scroll to position [29, 0]
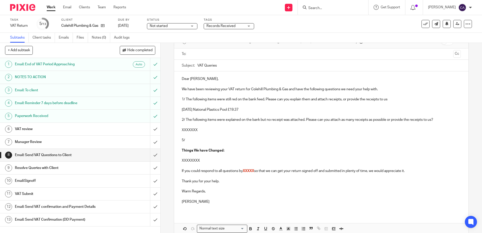
click at [255, 110] on p "11/10/25 National Plastics Pool £19.37" at bounding box center [321, 109] width 279 height 5
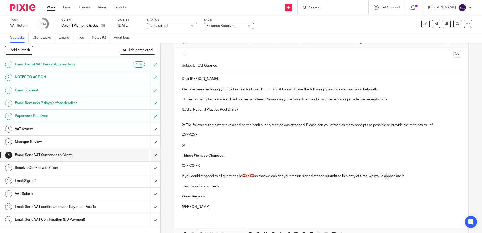
click at [241, 115] on p at bounding box center [321, 114] width 279 height 5
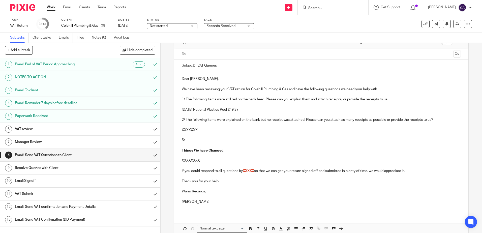
click at [202, 104] on p at bounding box center [321, 104] width 279 height 5
drag, startPoint x: 241, startPoint y: 109, endPoint x: 172, endPoint y: 112, distance: 69.2
click at [172, 112] on div "8 Email: Send VAT Questions to Client Manual email Secure the attachments in th…" at bounding box center [322, 138] width 322 height 190
click at [191, 108] on p "7" at bounding box center [321, 109] width 279 height 5
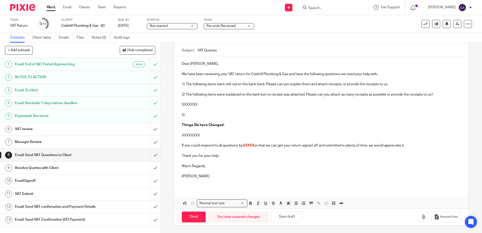
scroll to position [49, 0]
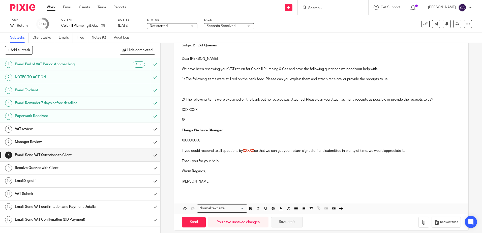
click at [289, 223] on button "Save draft" at bounding box center [287, 222] width 32 height 11
click at [50, 89] on h1 "Email: To client" at bounding box center [58, 91] width 87 height 8
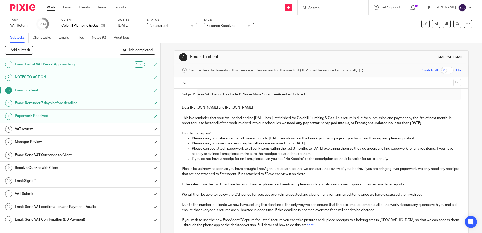
click at [43, 128] on h1 "VAT review" at bounding box center [58, 129] width 87 height 8
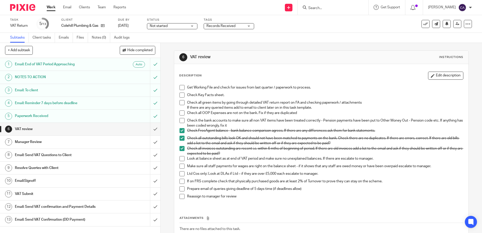
click at [180, 113] on span at bounding box center [182, 113] width 5 height 5
click at [211, 96] on p "Check Key Facts sheet." at bounding box center [325, 95] width 276 height 5
click at [175, 26] on span "Not started" at bounding box center [169, 25] width 38 height 5
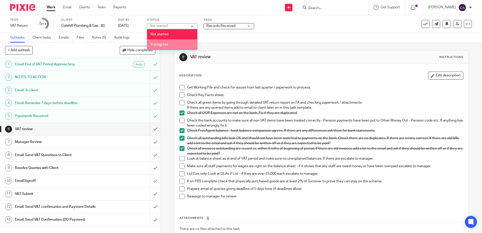
click at [168, 43] on span "In progress" at bounding box center [160, 45] width 18 height 4
click at [50, 8] on link "Work" at bounding box center [51, 7] width 9 height 5
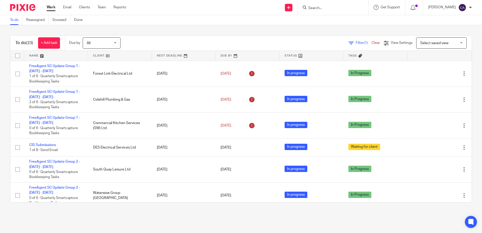
click at [41, 54] on link at bounding box center [56, 56] width 64 height 10
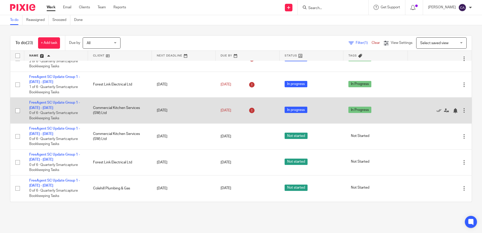
scroll to position [25, 0]
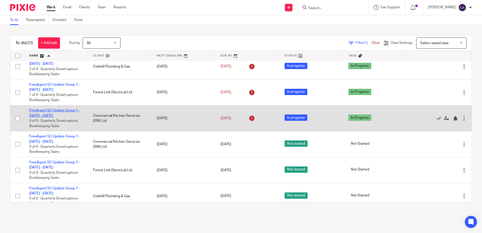
click at [57, 111] on link "FreeAgent SC Update Group 1 - [DATE] - [DATE]" at bounding box center [54, 113] width 51 height 9
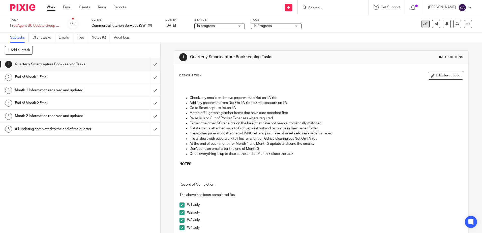
click at [423, 24] on icon at bounding box center [425, 23] width 5 height 5
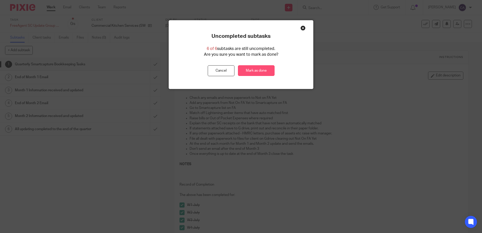
click at [245, 69] on link "Mark as done" at bounding box center [256, 70] width 37 height 11
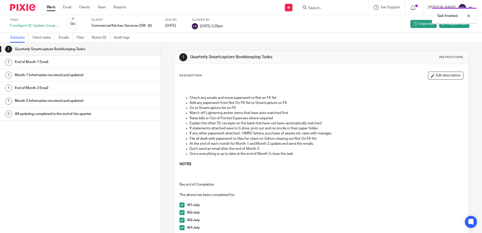
click at [51, 8] on link "Work" at bounding box center [51, 7] width 9 height 5
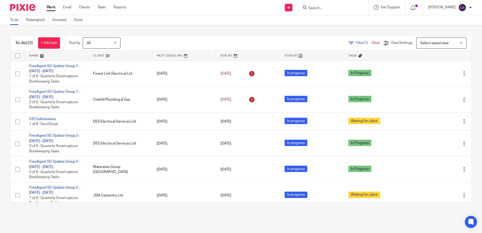
click at [39, 55] on link at bounding box center [56, 56] width 64 height 10
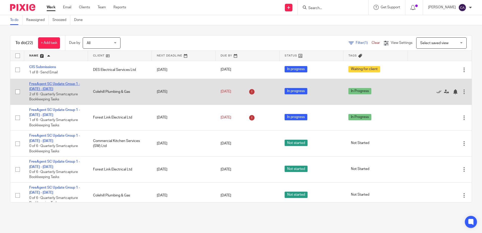
click at [60, 85] on link "FreeAgent SC Update Group 1 - [DATE] - [DATE]" at bounding box center [54, 86] width 51 height 9
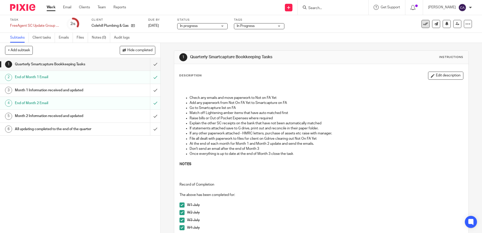
click at [422, 24] on button at bounding box center [426, 24] width 8 height 8
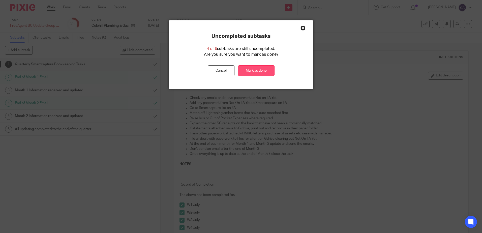
click at [247, 70] on link "Mark as done" at bounding box center [256, 70] width 37 height 11
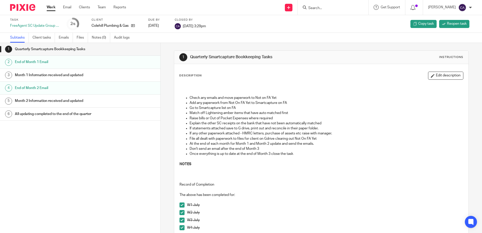
click at [53, 7] on link "Work" at bounding box center [51, 7] width 9 height 5
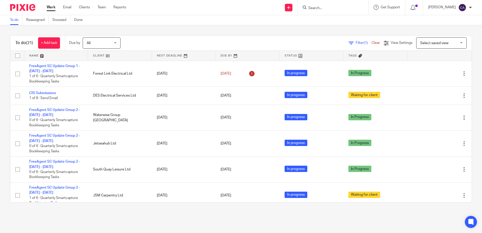
click at [38, 54] on link at bounding box center [56, 56] width 64 height 10
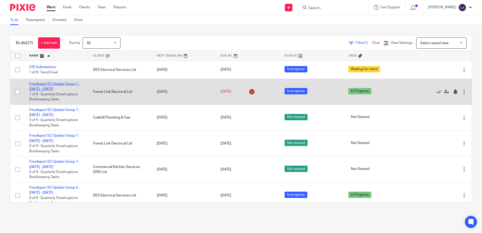
click at [58, 88] on link "FreeAgent SC Update Group 1 - [DATE] - [DATE]" at bounding box center [54, 86] width 51 height 9
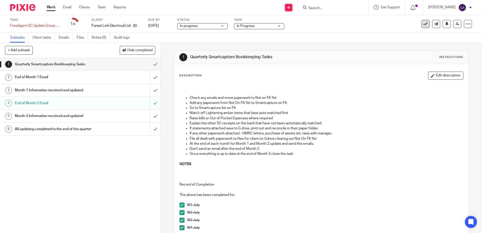
click at [423, 24] on icon at bounding box center [425, 23] width 5 height 5
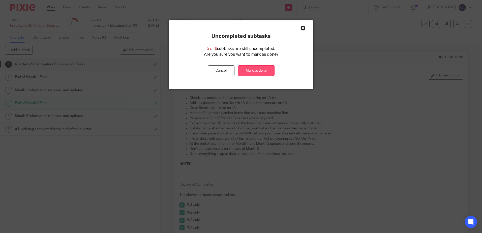
click at [254, 71] on link "Mark as done" at bounding box center [256, 70] width 37 height 11
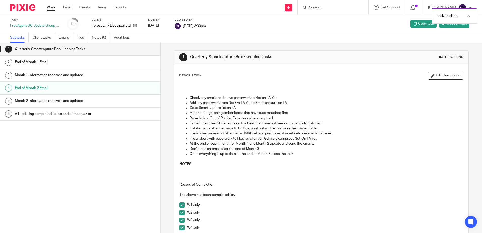
click at [51, 6] on link "Work" at bounding box center [51, 7] width 9 height 5
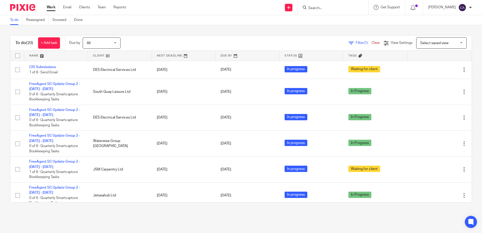
click at [35, 55] on link at bounding box center [56, 56] width 64 height 10
